Goal: Transaction & Acquisition: Purchase product/service

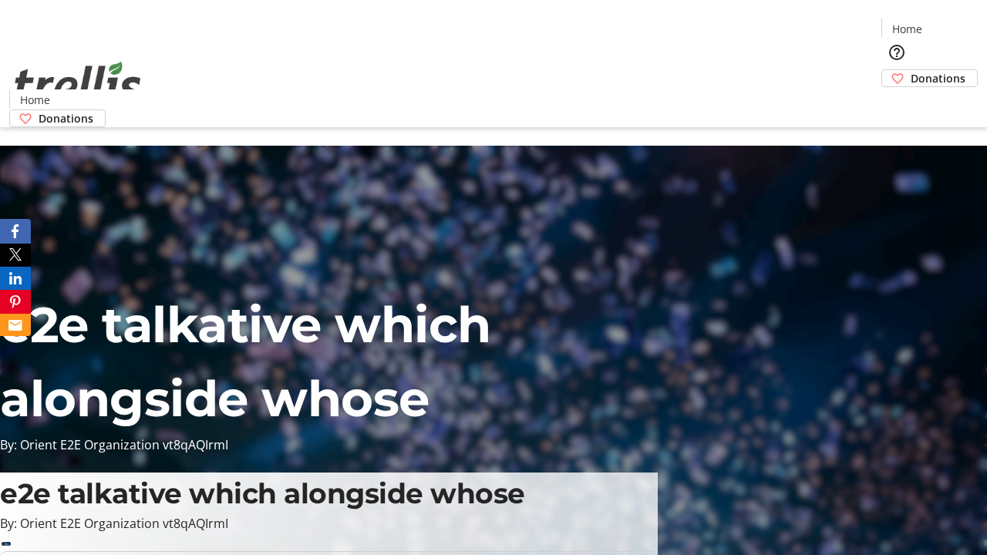
click at [911, 70] on span "Donations" at bounding box center [938, 78] width 55 height 16
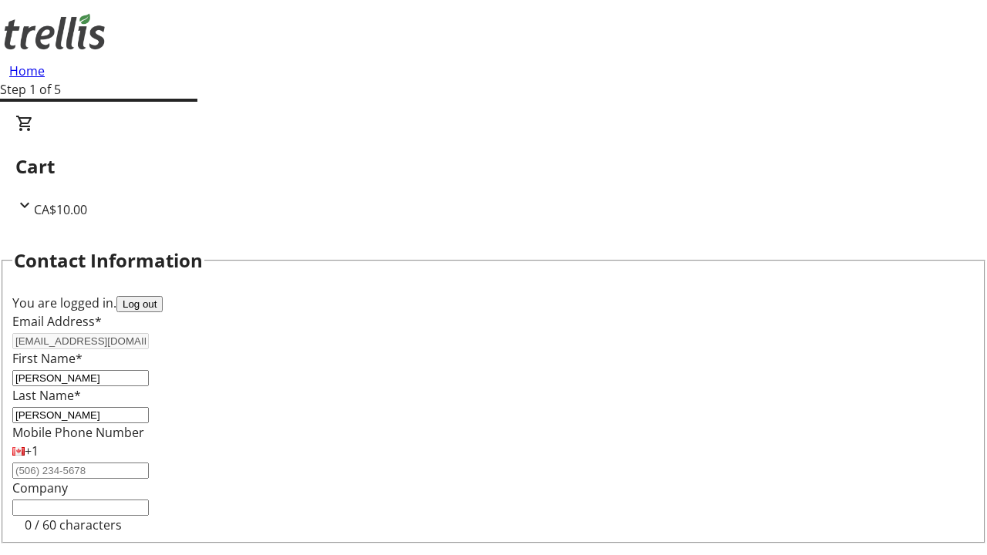
scroll to position [207, 0]
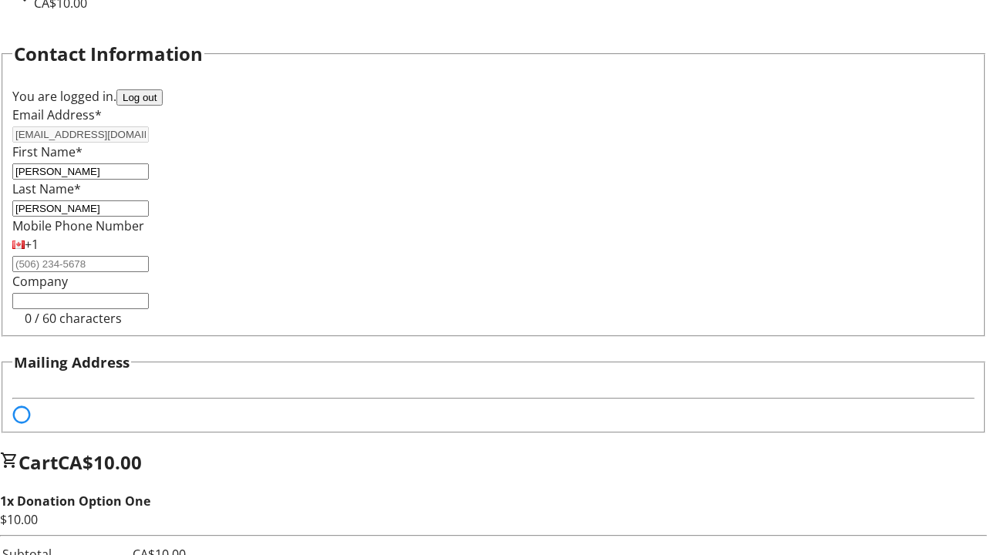
select select "BC"
select select "CA"
